Goal: Information Seeking & Learning: Learn about a topic

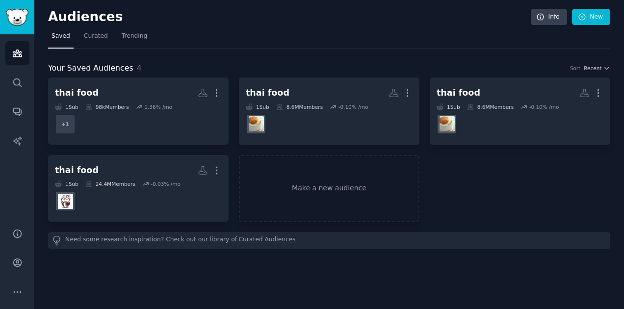
click at [453, 107] on div "1 Sub" at bounding box center [449, 107] width 24 height 7
click at [494, 107] on div "8.6M Members" at bounding box center [490, 107] width 47 height 7
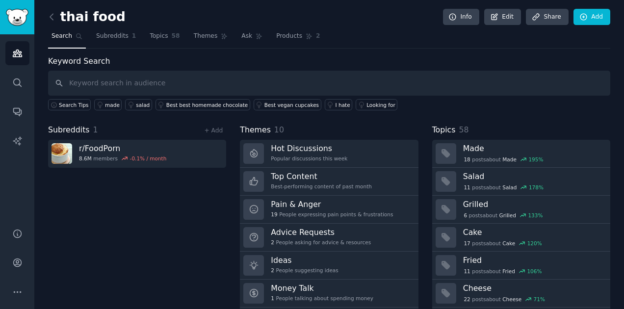
click at [472, 151] on h3 "Made" at bounding box center [533, 148] width 140 height 10
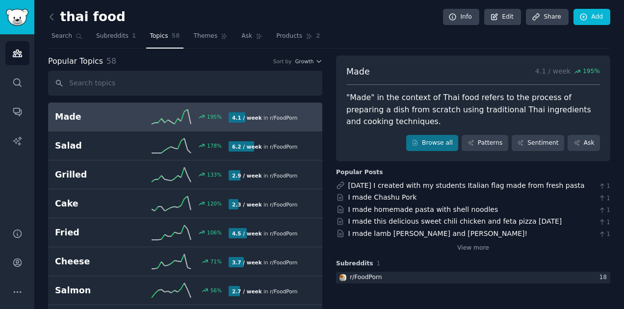
scroll to position [3, 0]
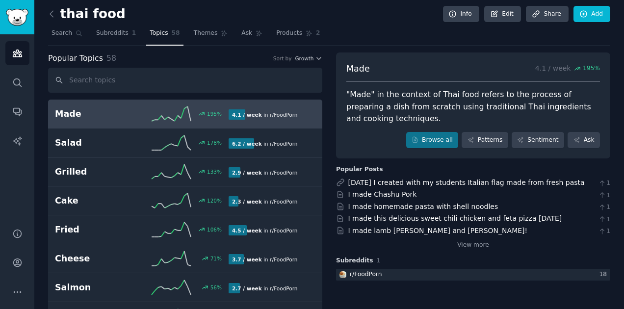
click at [202, 35] on span "Themes" at bounding box center [206, 33] width 24 height 9
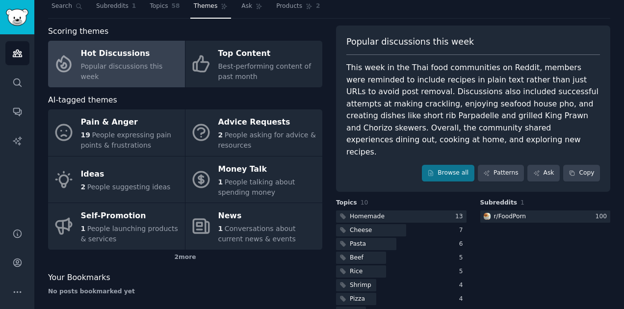
scroll to position [29, 0]
click at [245, 123] on div "Advice Requests" at bounding box center [267, 123] width 99 height 16
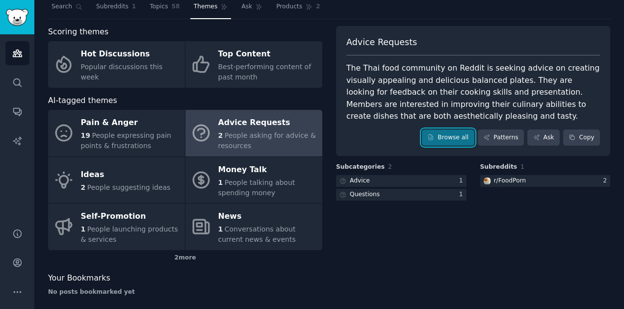
click at [456, 139] on link "Browse all" at bounding box center [448, 138] width 53 height 17
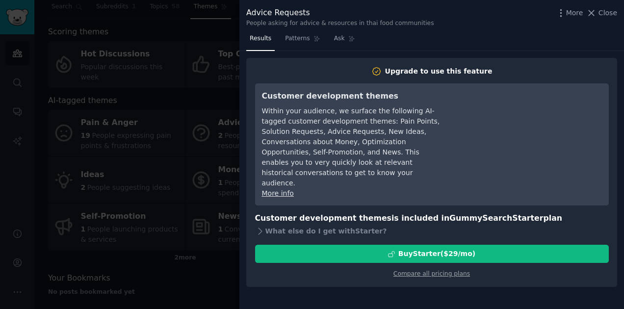
click at [296, 37] on span "Patterns" at bounding box center [297, 38] width 25 height 9
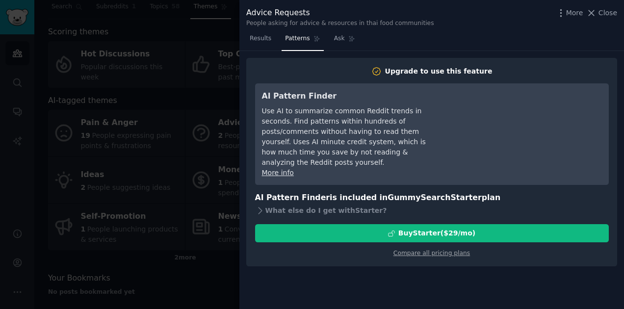
click at [595, 14] on icon at bounding box center [592, 12] width 5 height 5
